Goal: Task Accomplishment & Management: Use online tool/utility

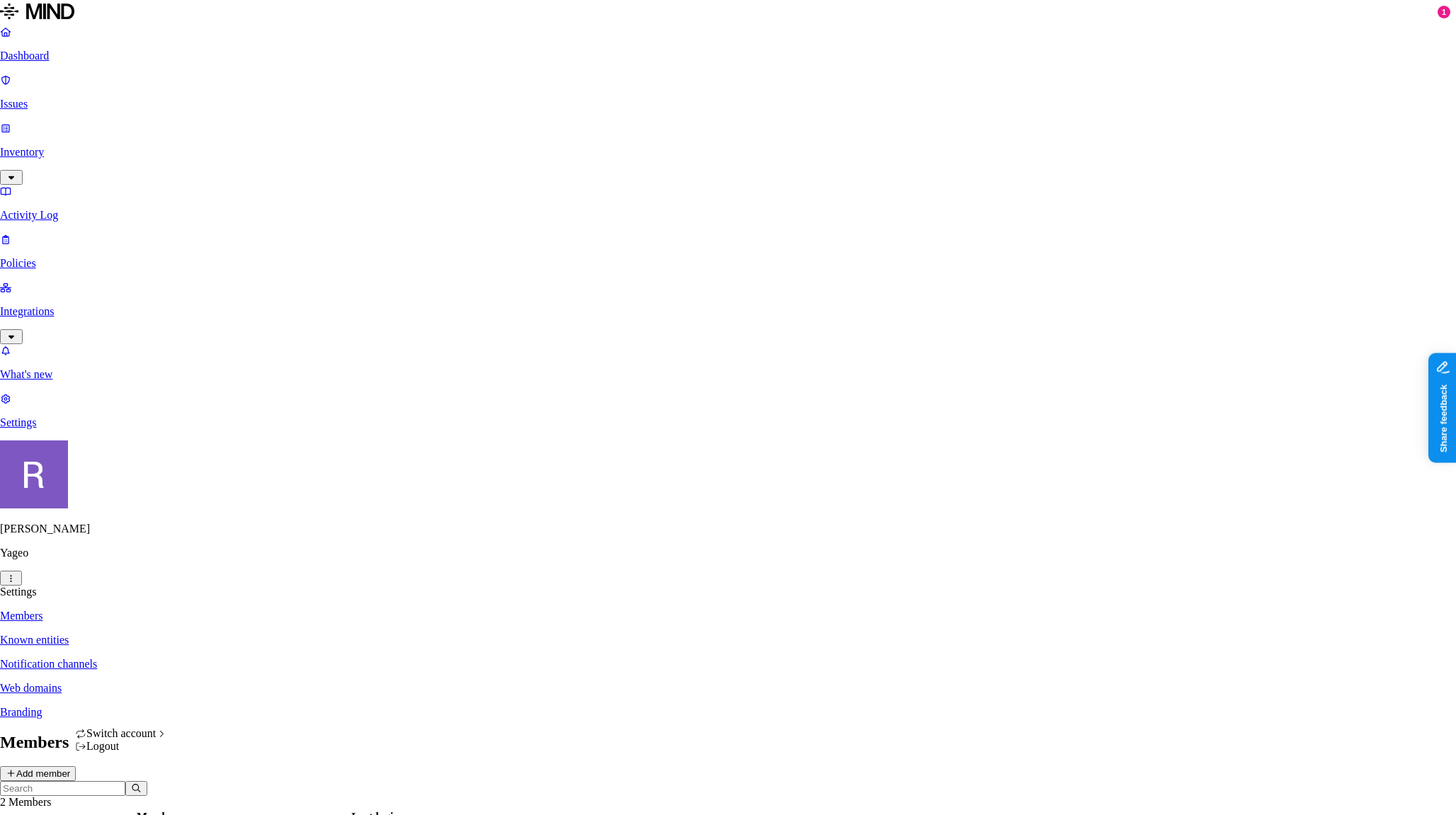
click at [134, 793] on html "Dashboard Issues Inventory Activity Log Policies Integrations What's new 1 Sett…" at bounding box center [728, 495] width 1456 height 990
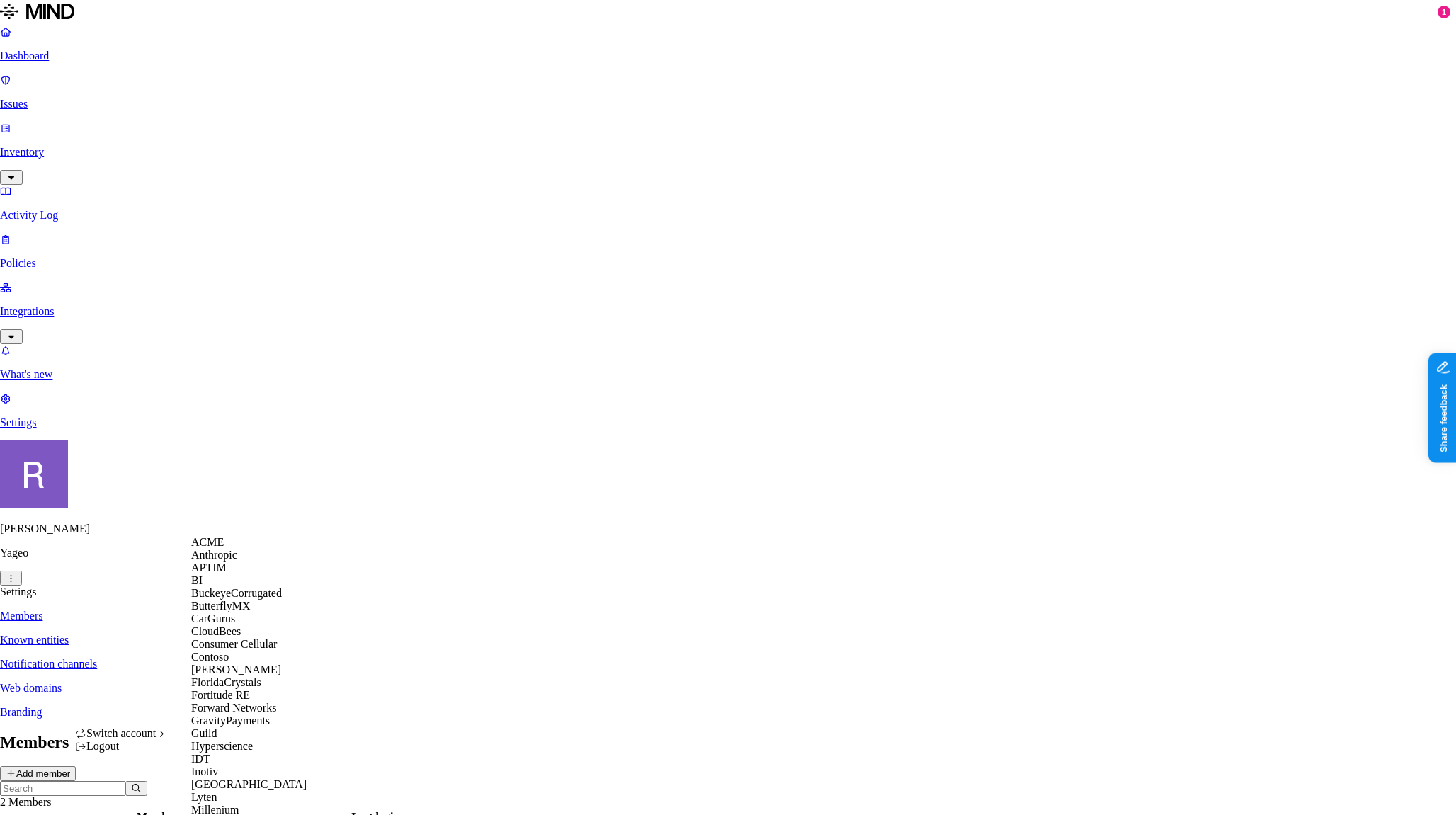
click at [58, 643] on html "Dashboard Issues Inventory Activity Log Policies Integrations What's new 1 Sett…" at bounding box center [728, 495] width 1456 height 990
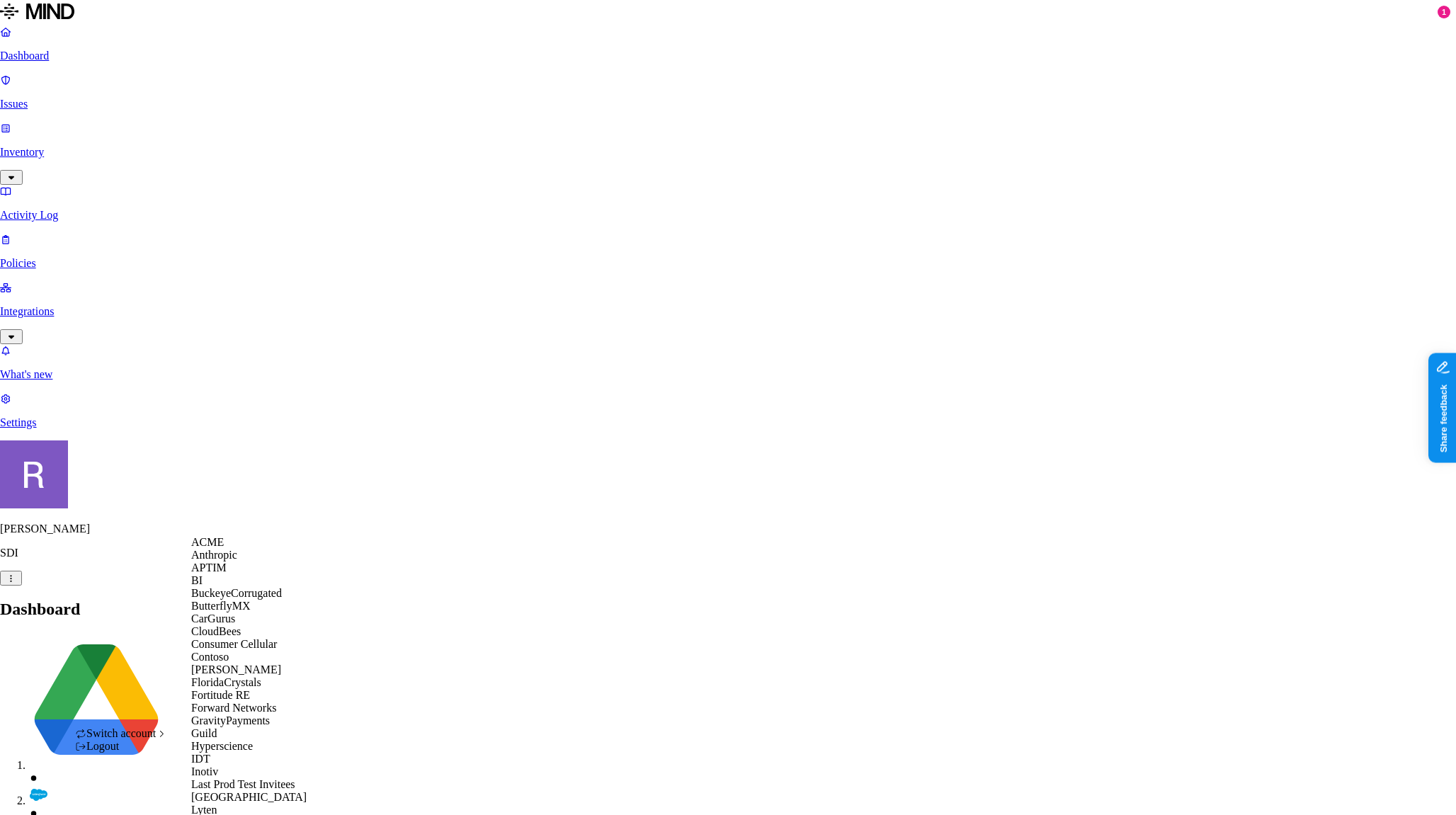
scroll to position [784, 0]
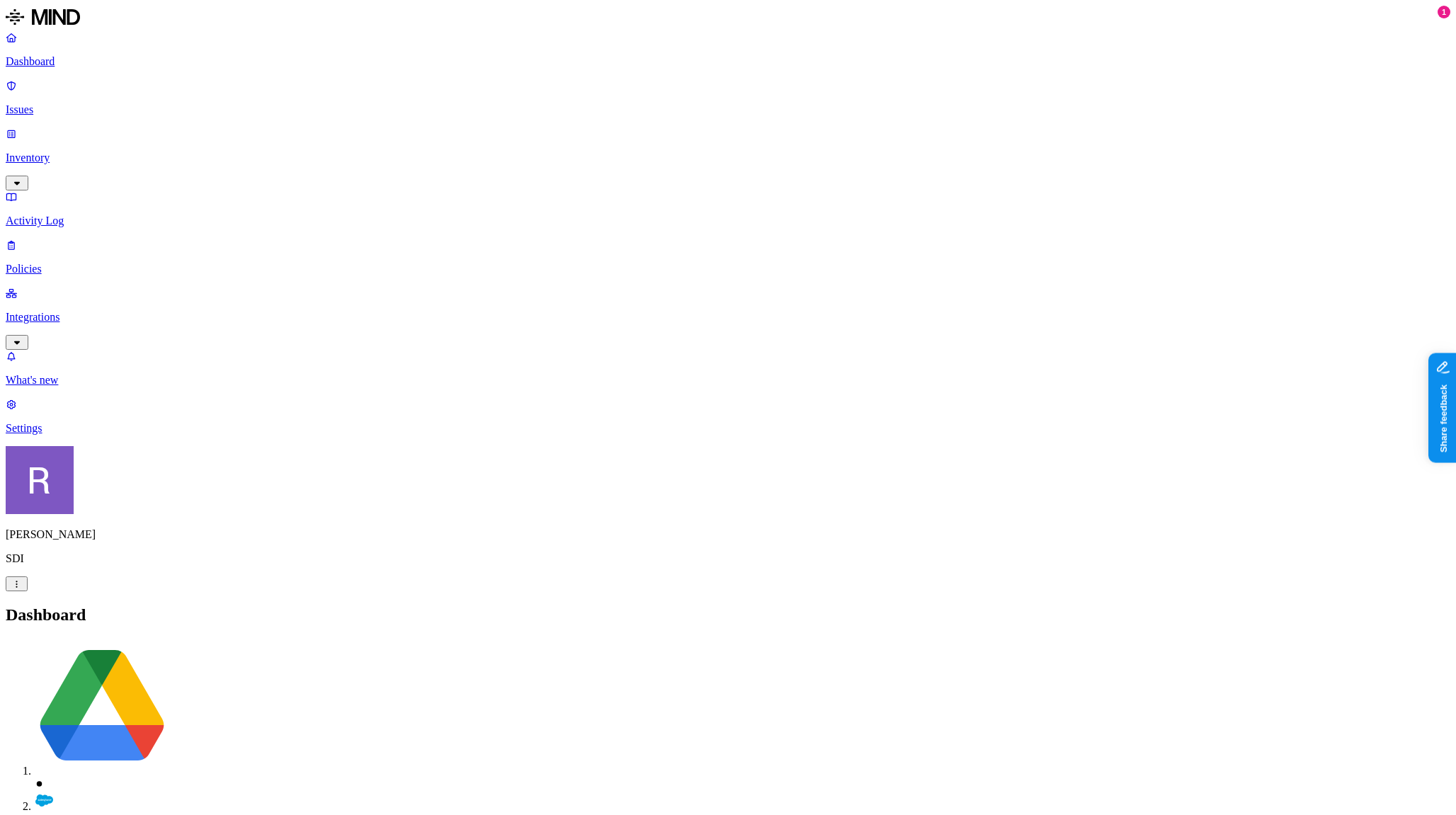
click at [52, 103] on p "Issues" at bounding box center [728, 109] width 1445 height 13
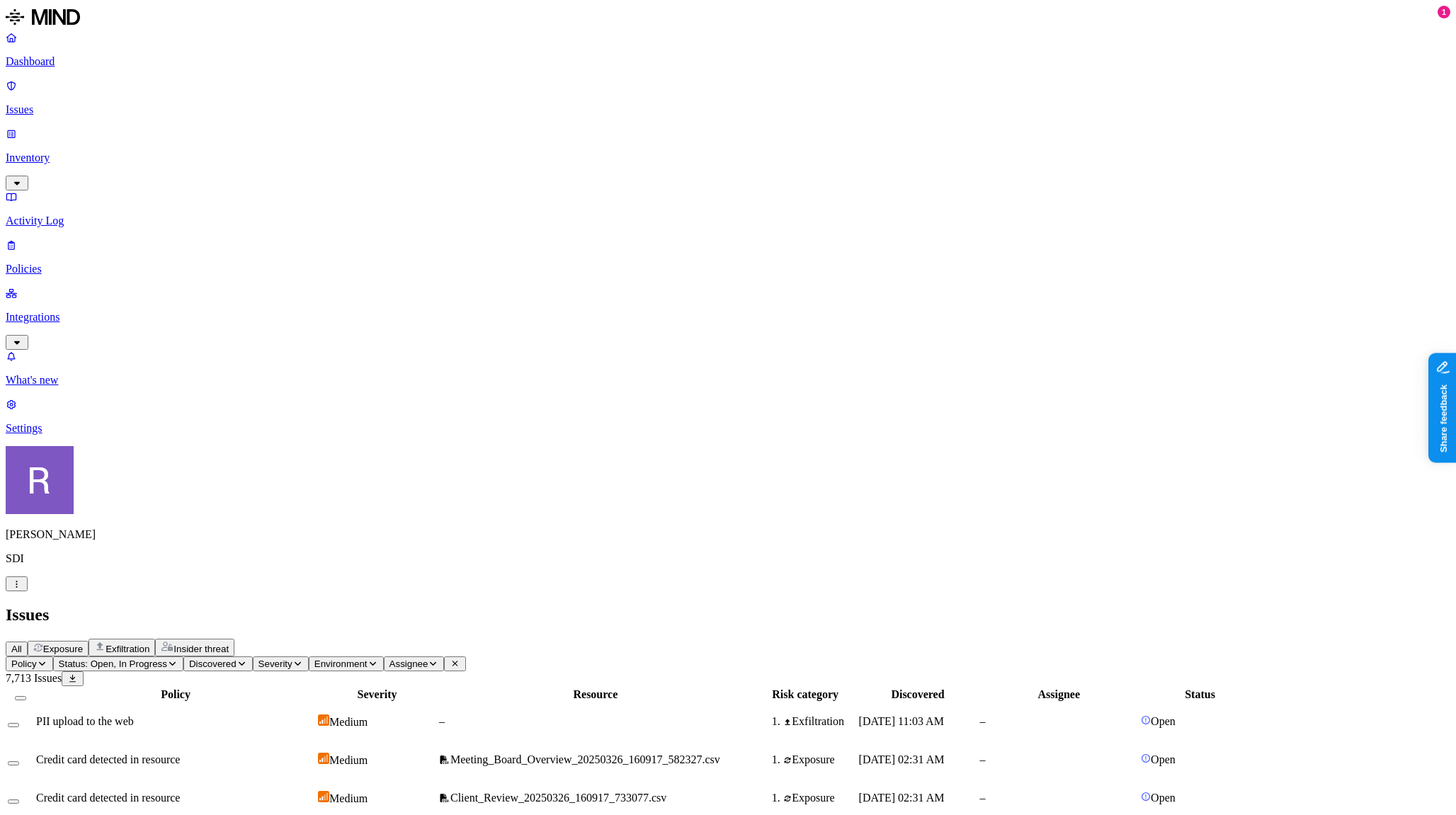
click at [60, 67] on p "Dashboard" at bounding box center [728, 61] width 1445 height 13
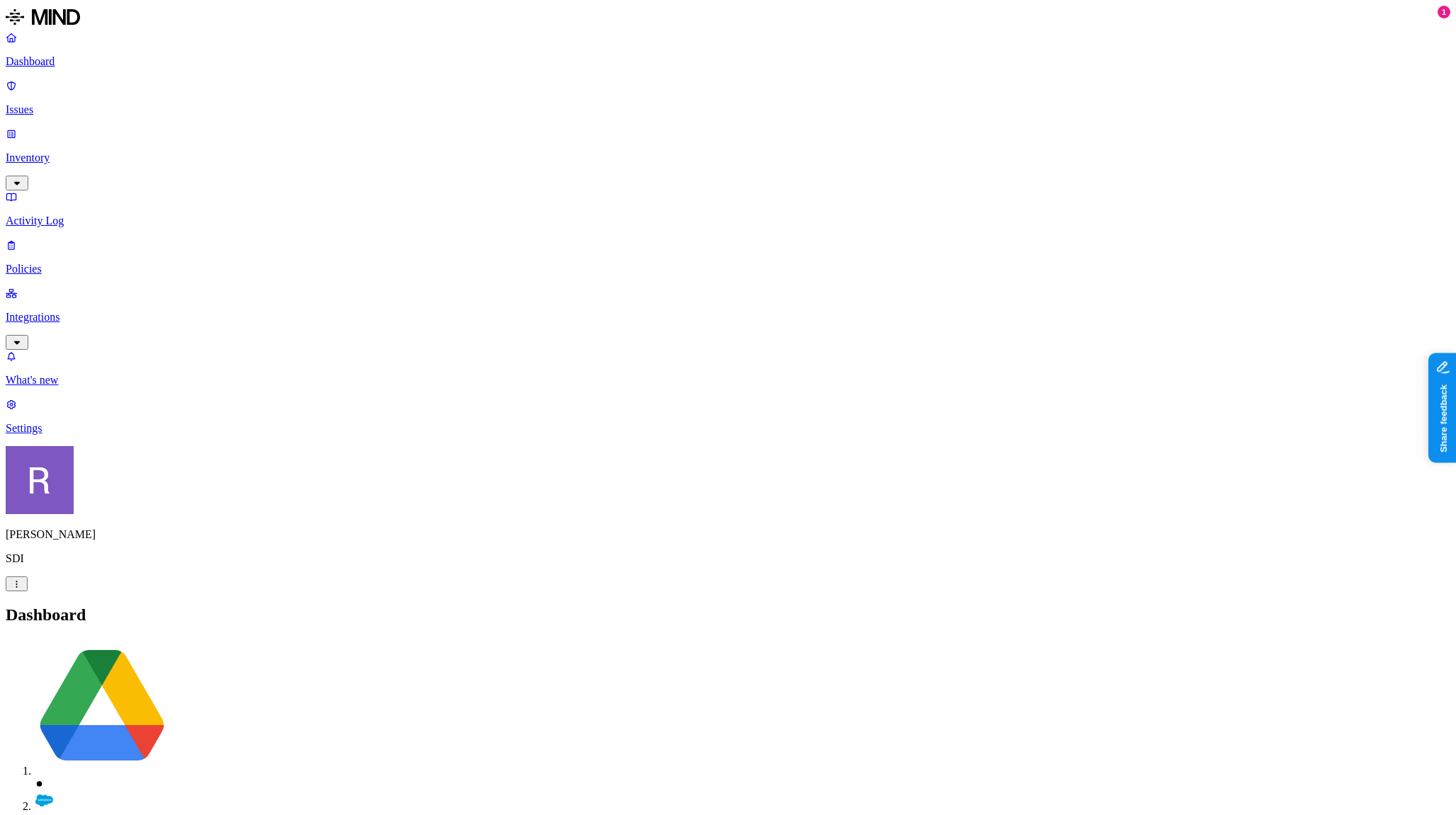
click at [87, 287] on link "Integrations" at bounding box center [728, 317] width 1445 height 61
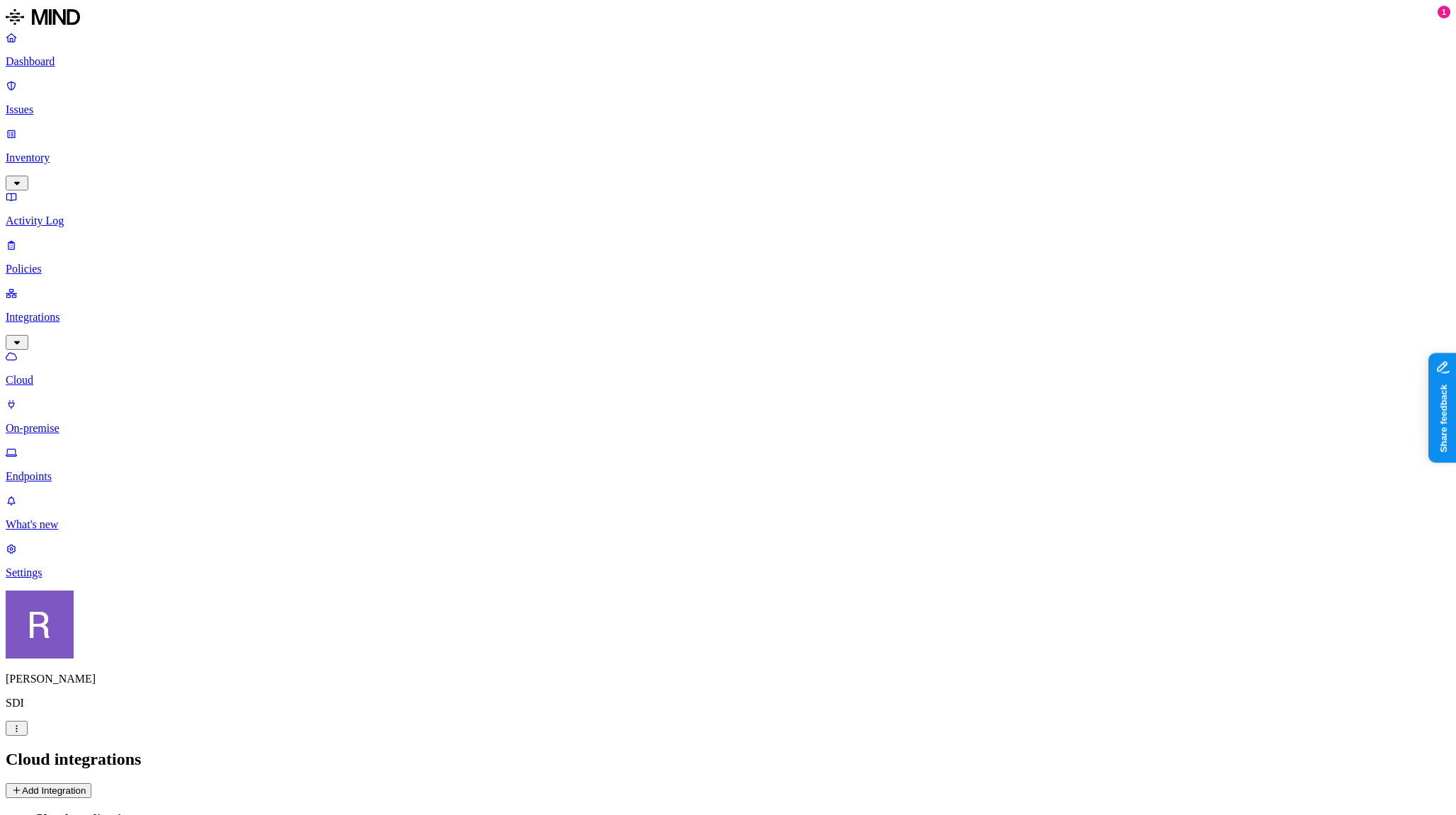
click at [53, 215] on p "Activity Log" at bounding box center [728, 221] width 1445 height 13
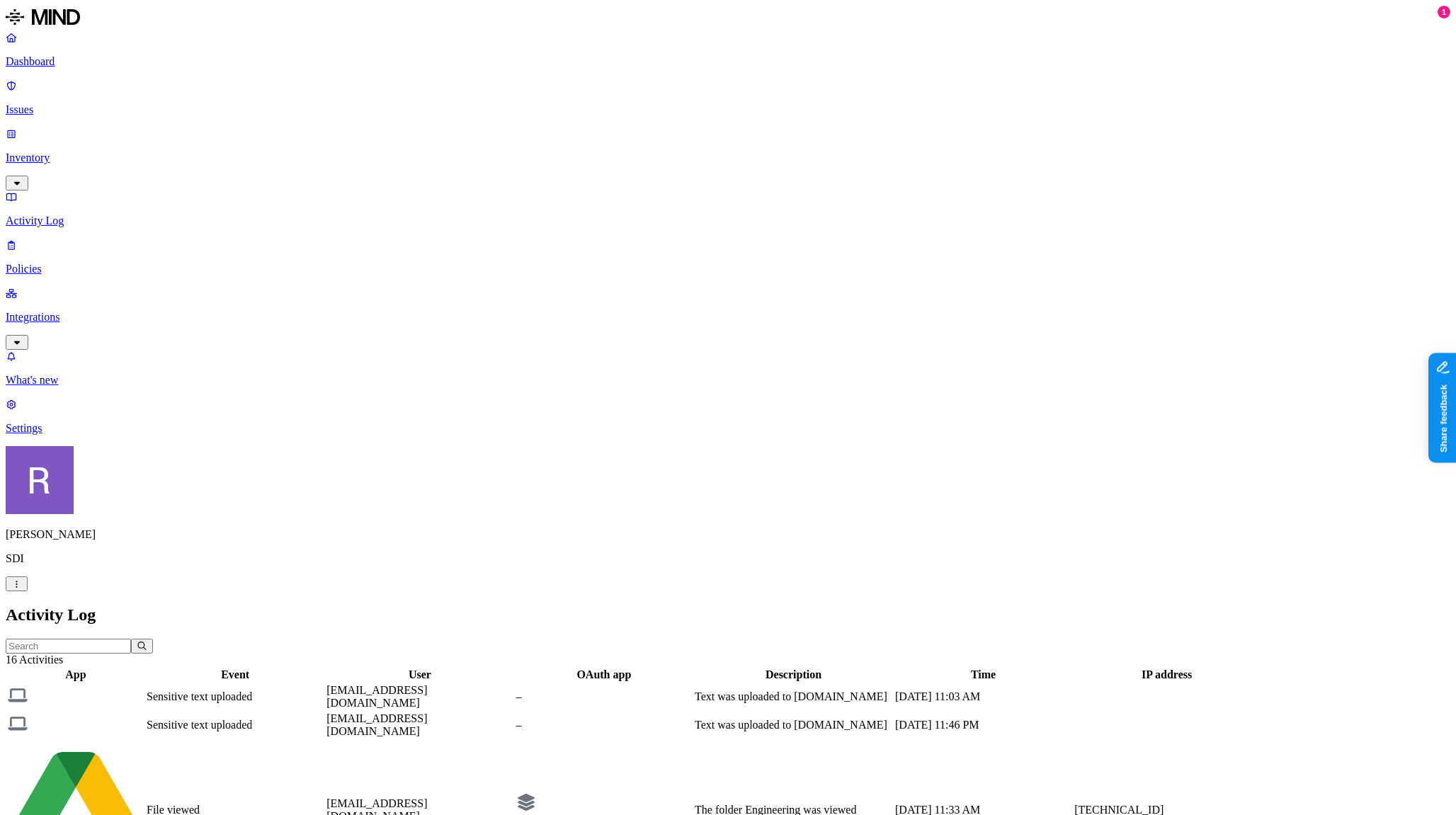
click at [53, 127] on link "Inventory" at bounding box center [728, 157] width 1445 height 61
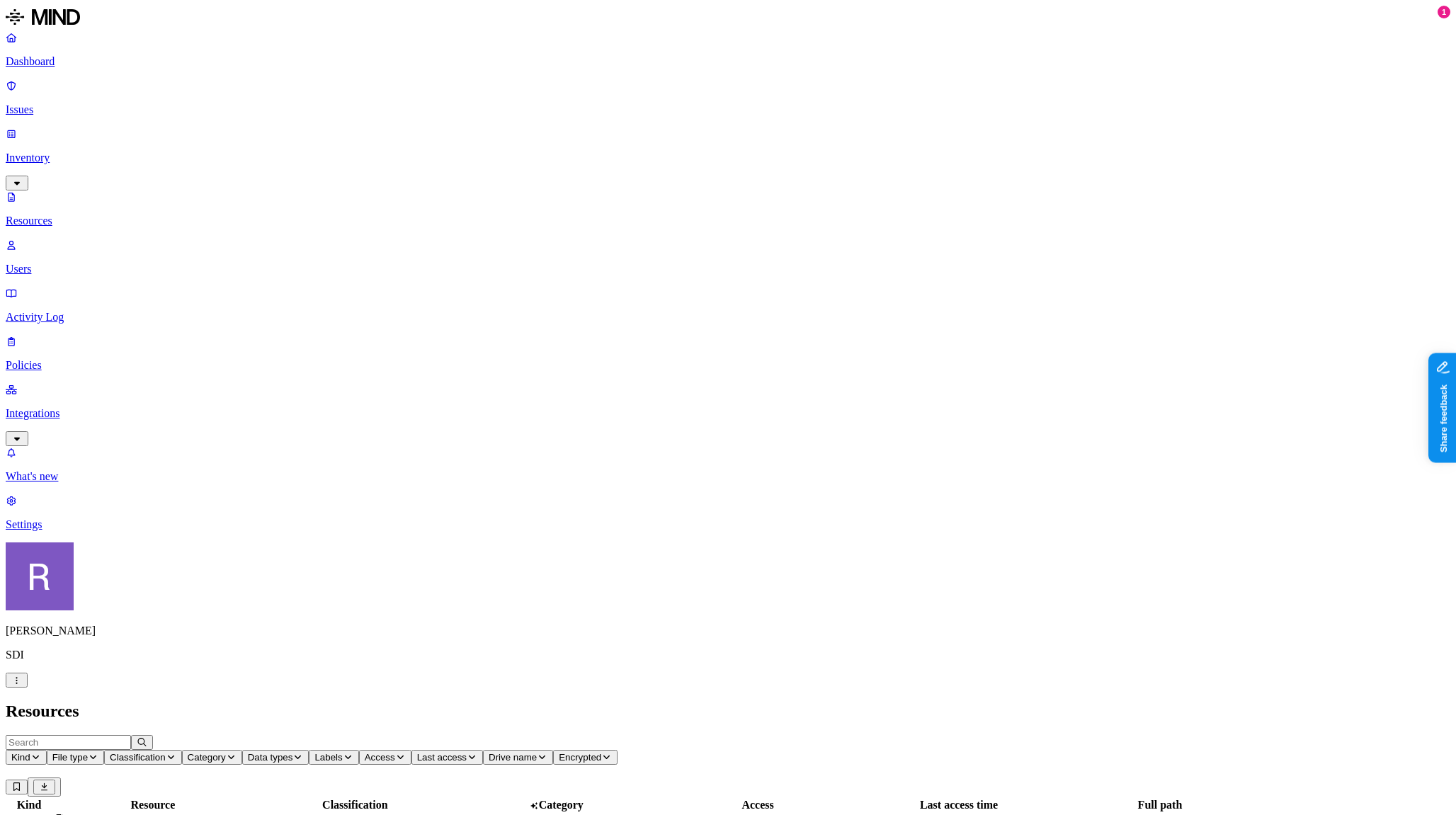
click at [52, 99] on link "Issues" at bounding box center [728, 97] width 1445 height 37
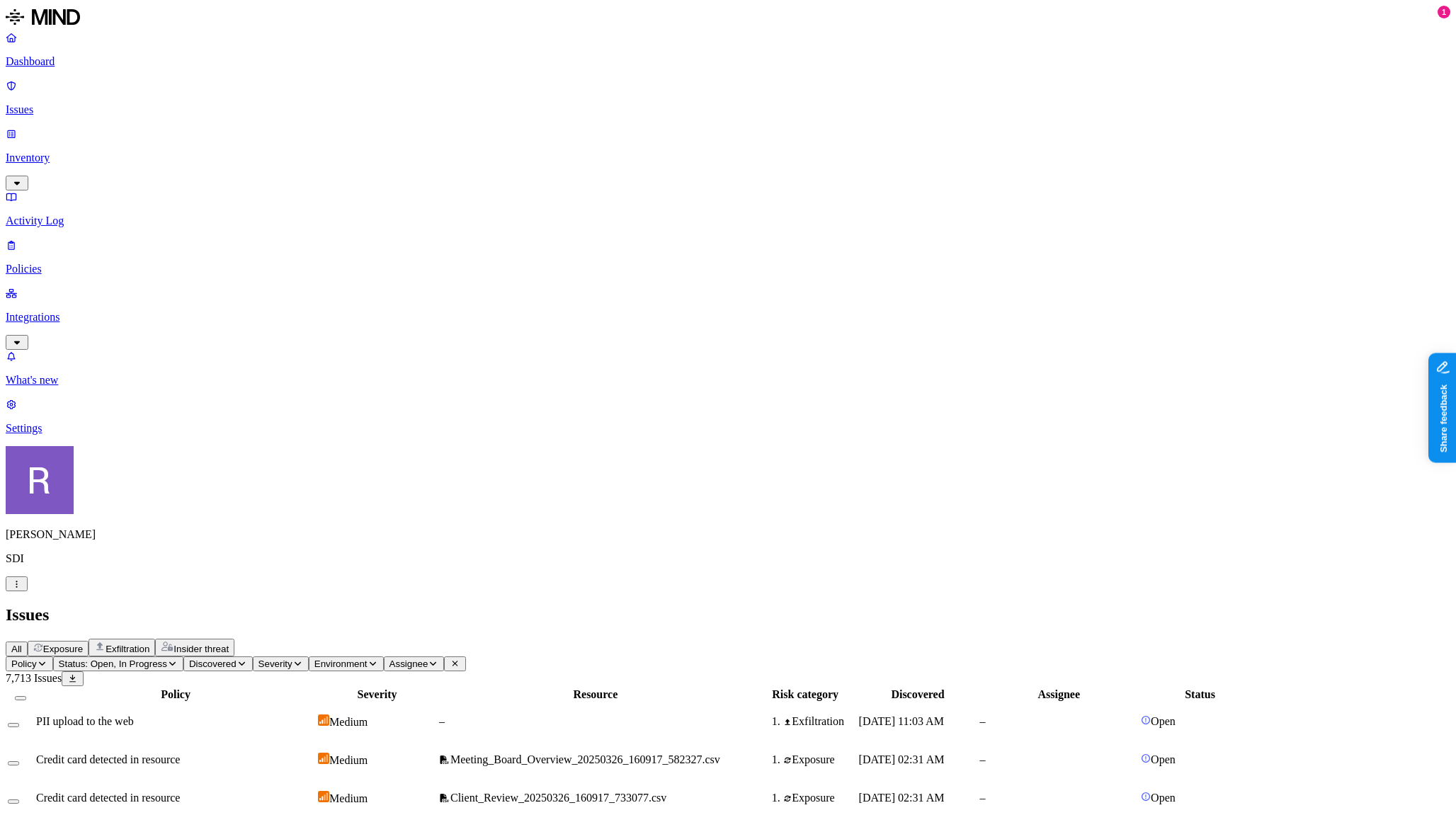
click at [58, 68] on link "Dashboard" at bounding box center [728, 49] width 1445 height 37
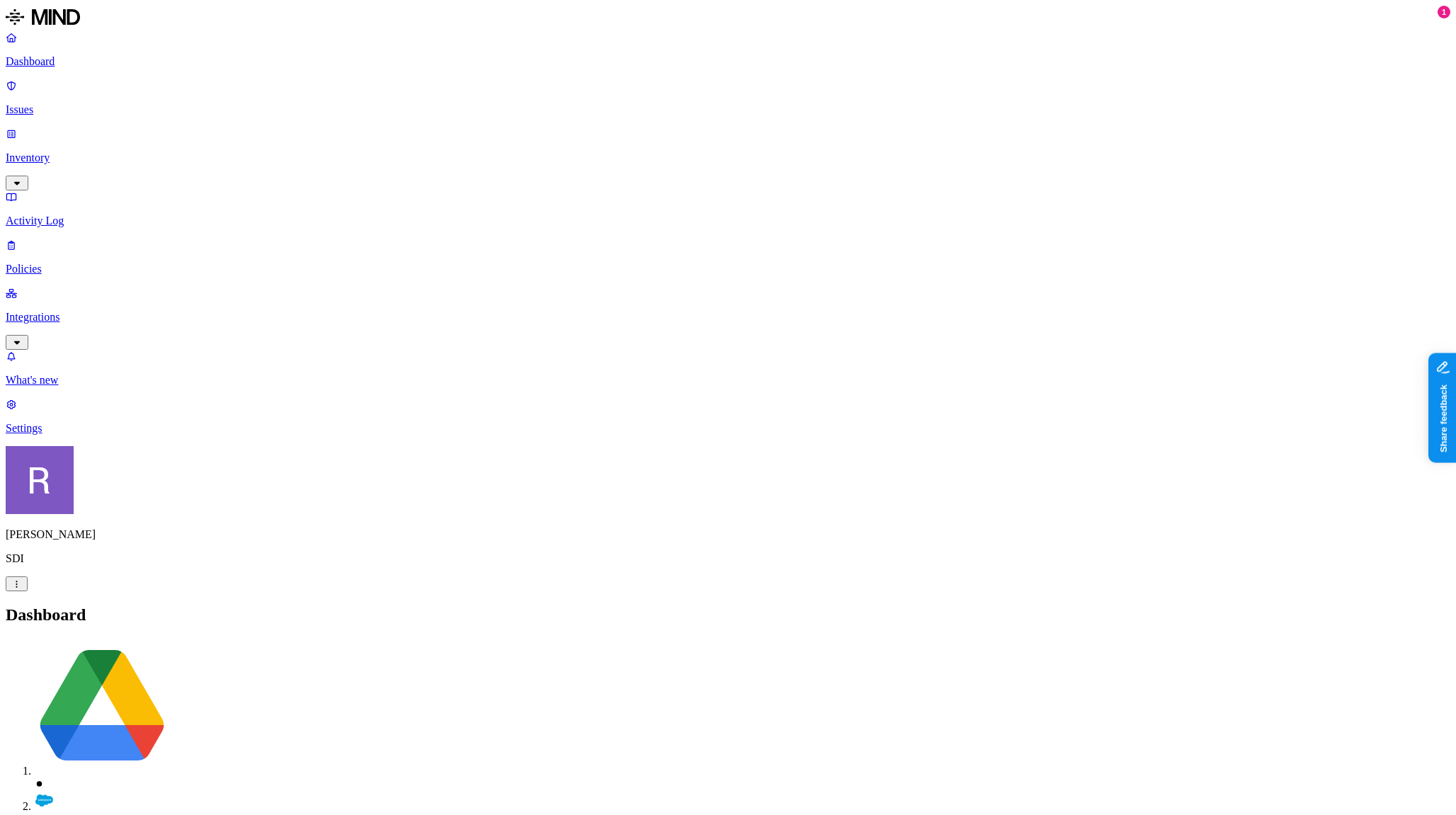
click at [74, 311] on p "Integrations" at bounding box center [728, 317] width 1445 height 13
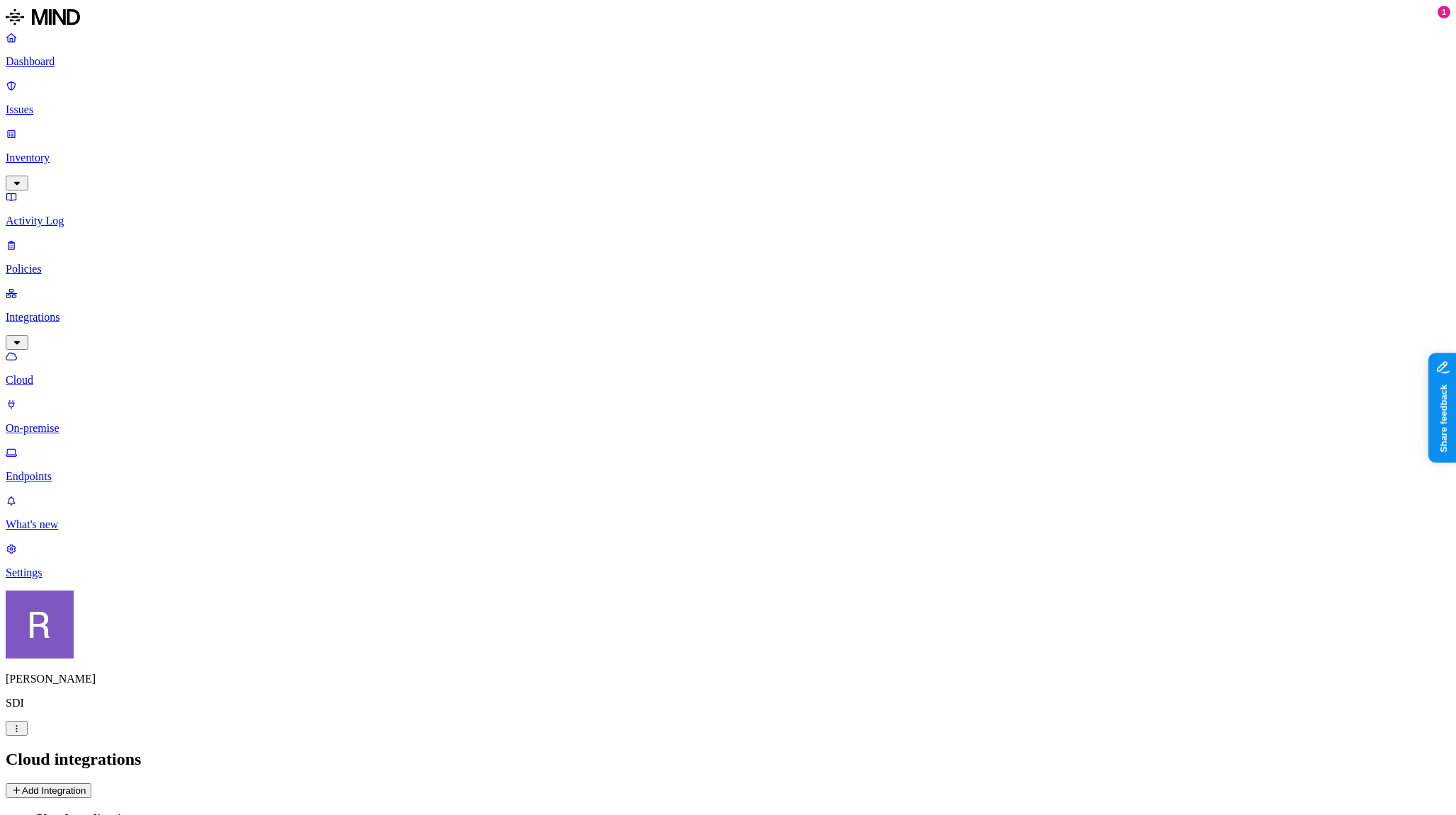
click at [73, 470] on p "Endpoints" at bounding box center [728, 476] width 1445 height 13
click at [106, 374] on p "Cloud" at bounding box center [728, 380] width 1445 height 13
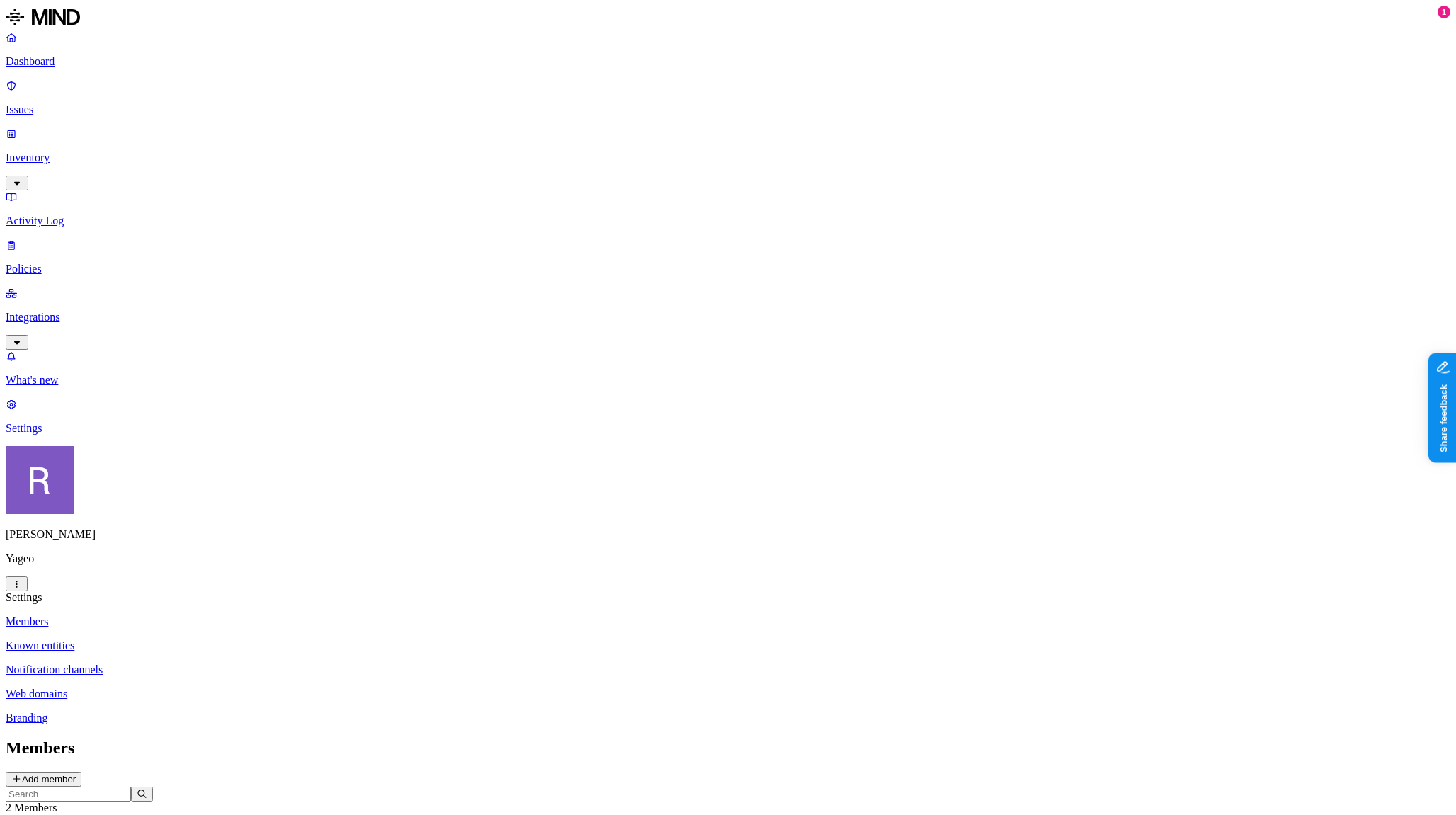
click at [130, 796] on html "Dashboard Issues Inventory Activity Log Policies Integrations What's new 1 Sett…" at bounding box center [728, 498] width 1456 height 996
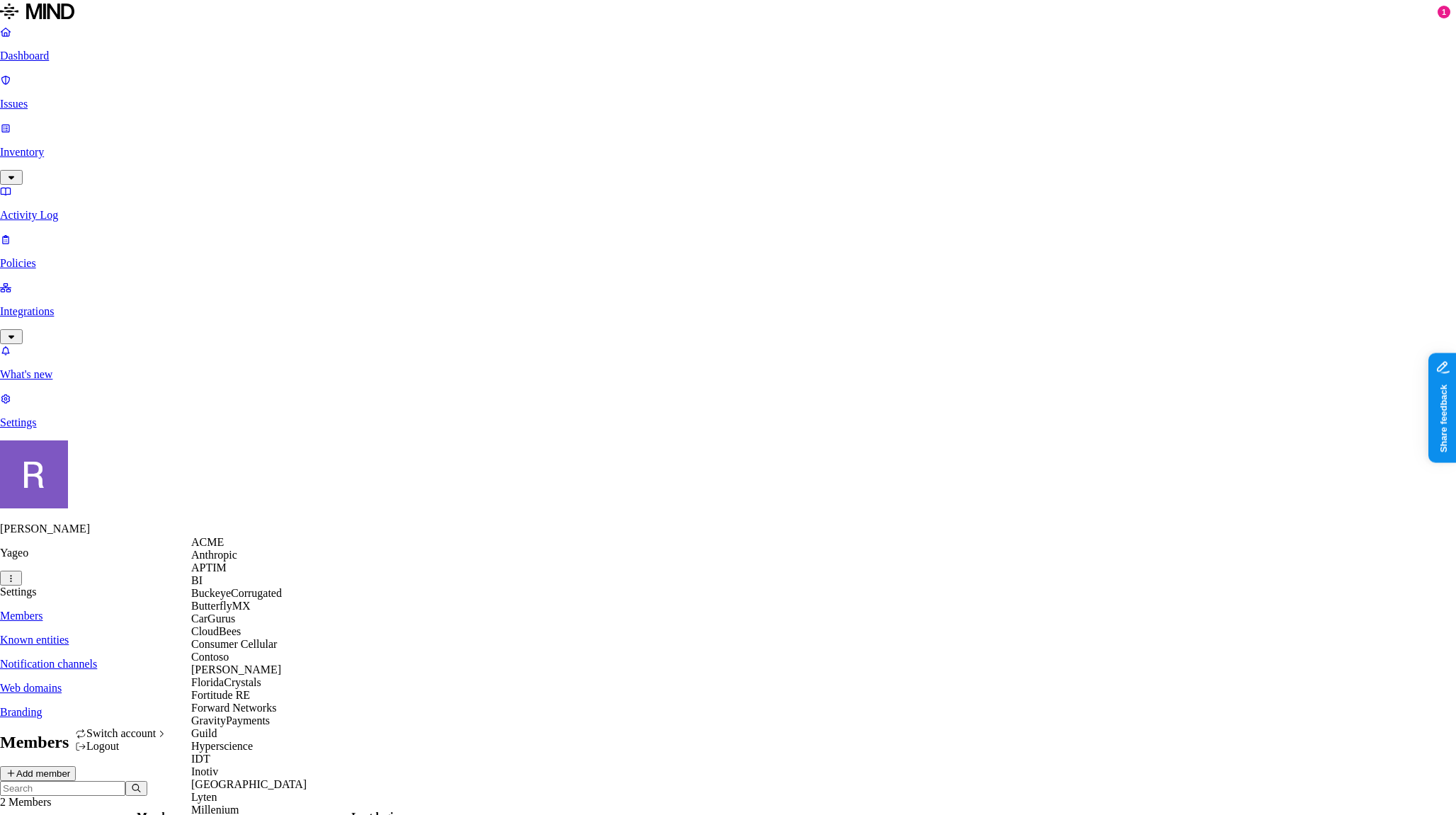
click at [241, 638] on span "CloudBees" at bounding box center [216, 632] width 49 height 12
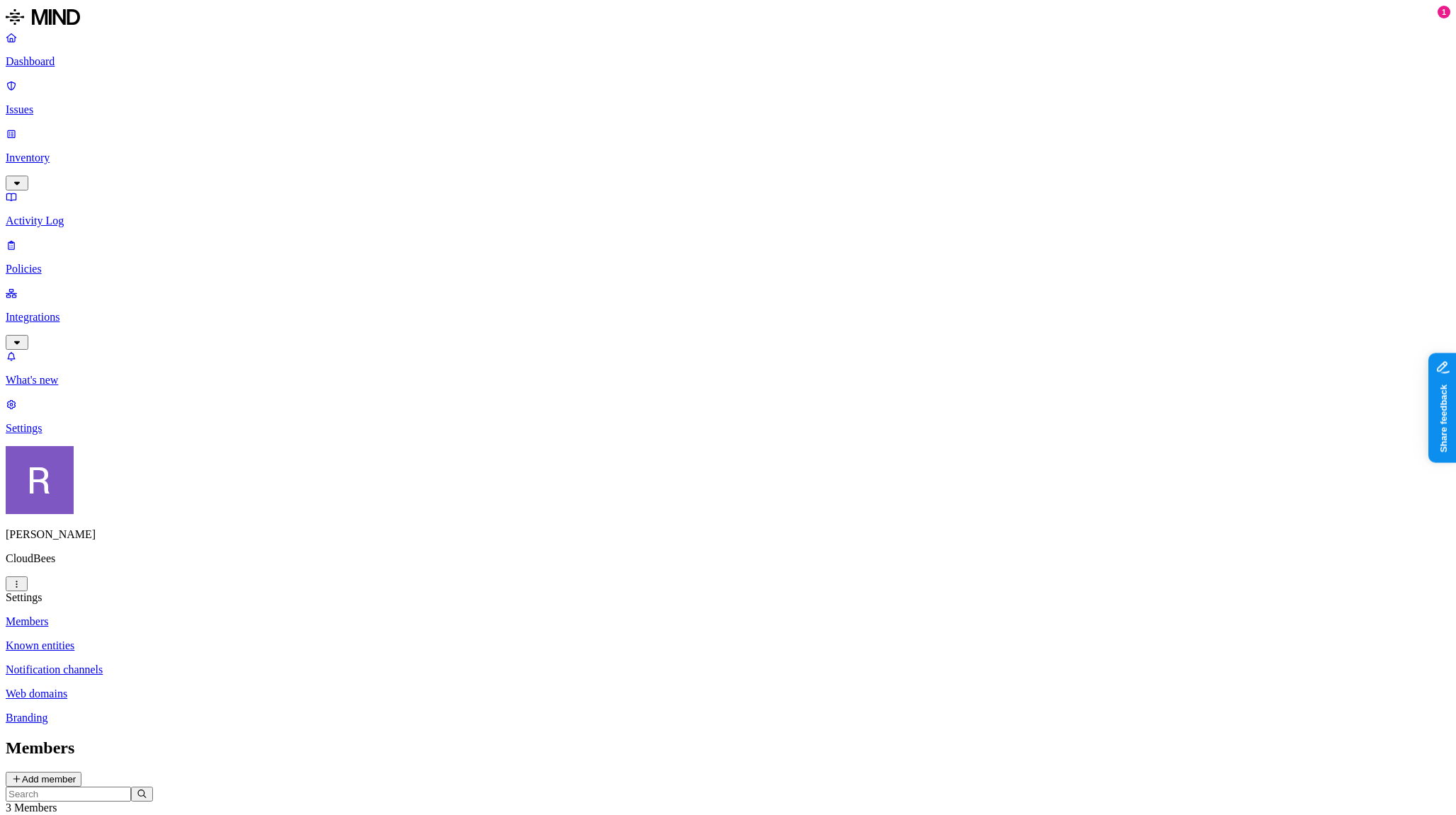
click at [61, 68] on link "Dashboard" at bounding box center [728, 49] width 1445 height 37
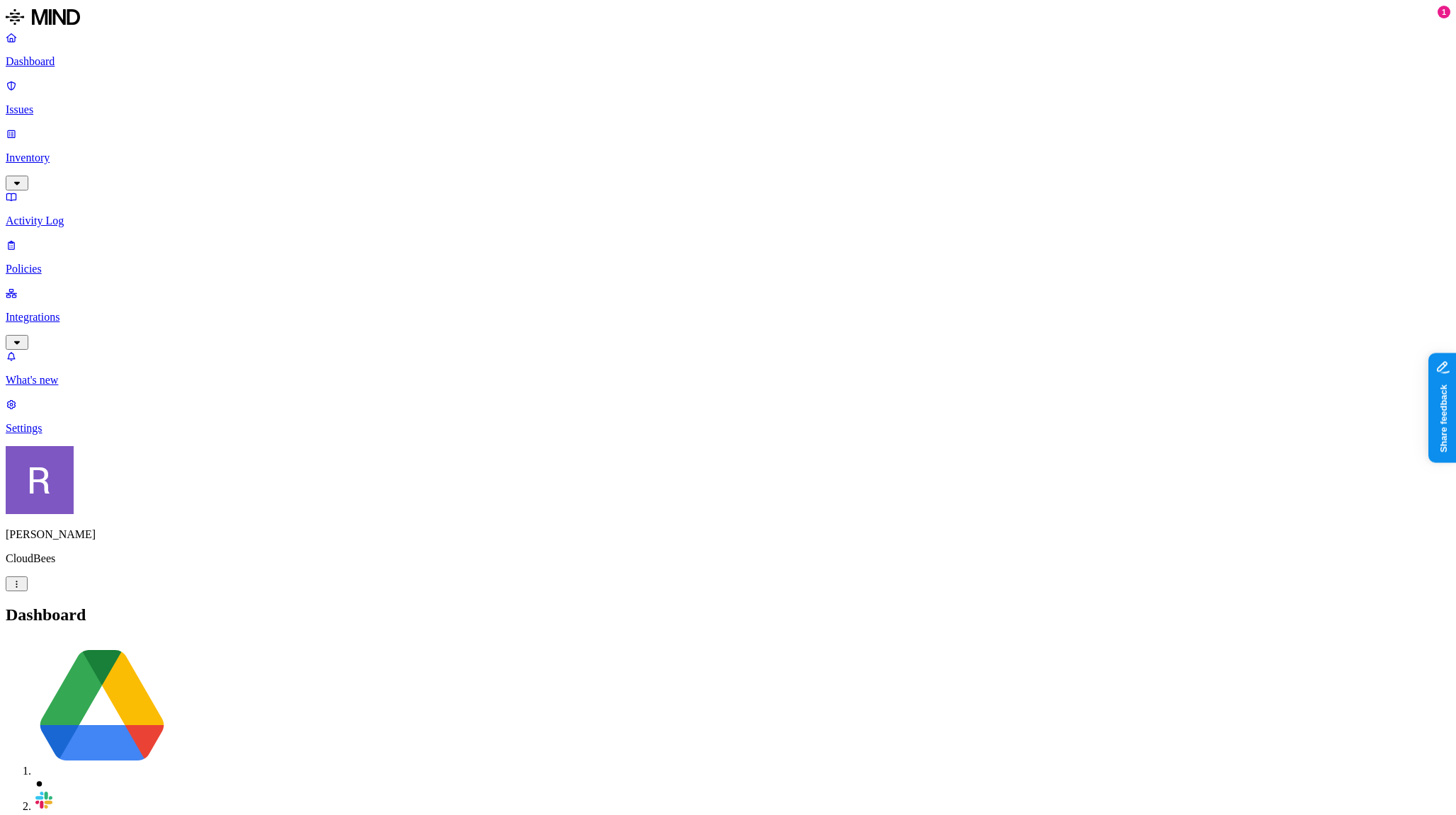
click at [73, 152] on p "Inventory" at bounding box center [728, 158] width 1445 height 13
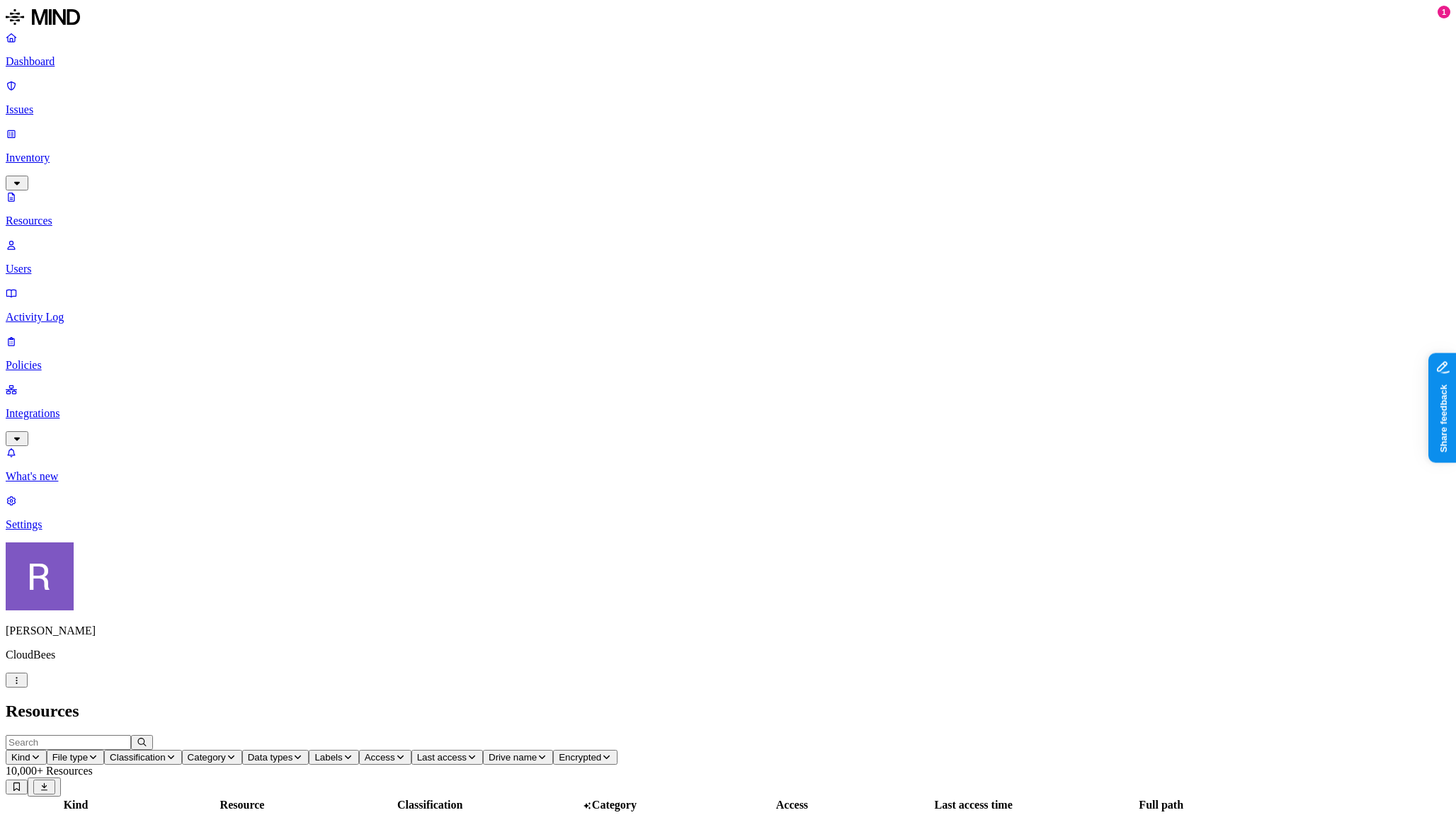
click at [395, 752] on span "Access" at bounding box center [379, 757] width 31 height 10
click at [690, 239] on icon at bounding box center [694, 243] width 11 height 9
click at [997, 702] on header "Resources" at bounding box center [728, 712] width 1445 height 19
drag, startPoint x: 1027, startPoint y: 79, endPoint x: 1147, endPoint y: 85, distance: 120.1
click at [1006, 812] on div at bounding box center [915, 812] width 183 height 0
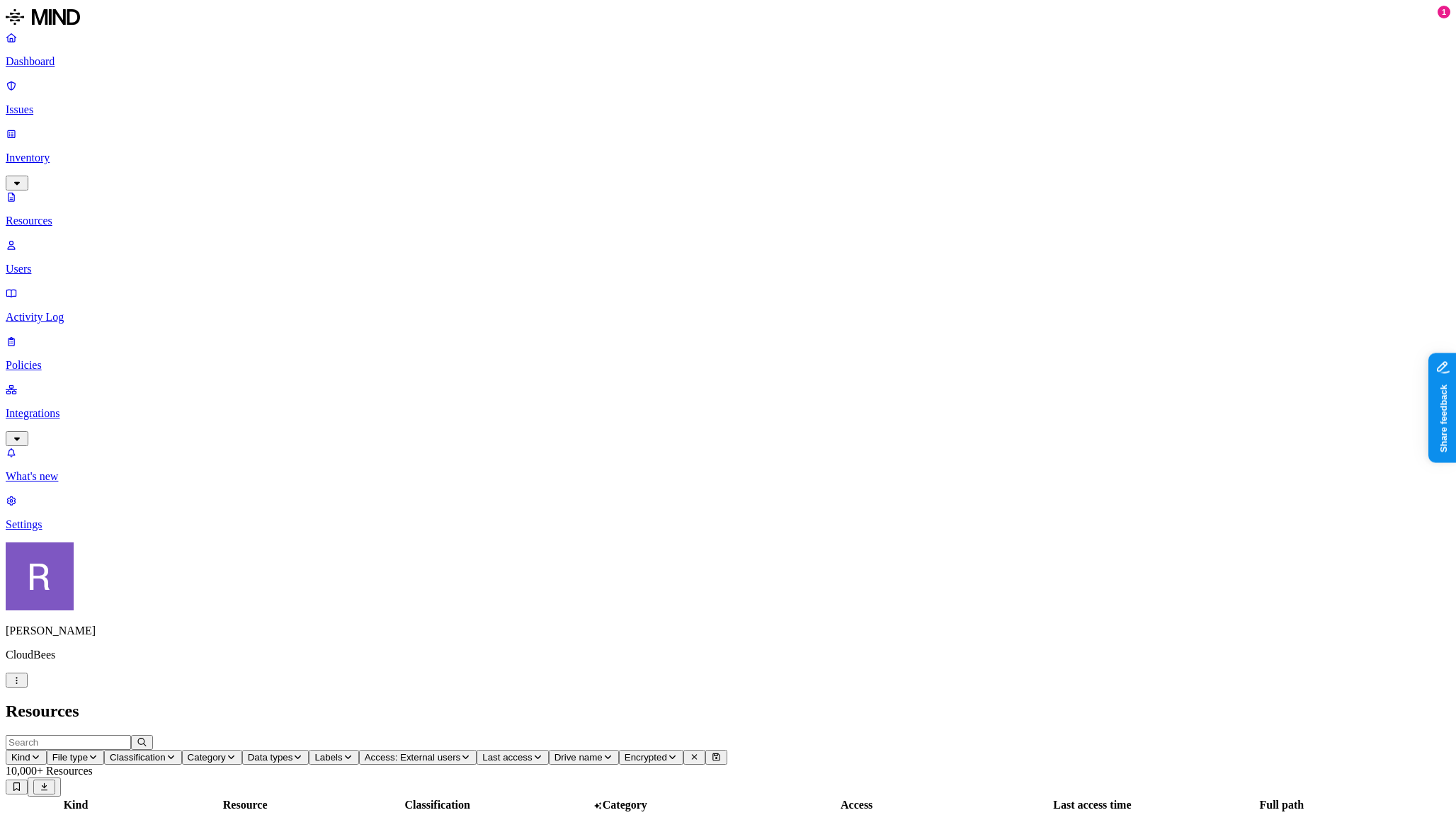
click at [461, 752] on span "Access: External users" at bounding box center [412, 757] width 97 height 10
type button "on"
